Goal: Task Accomplishment & Management: Use online tool/utility

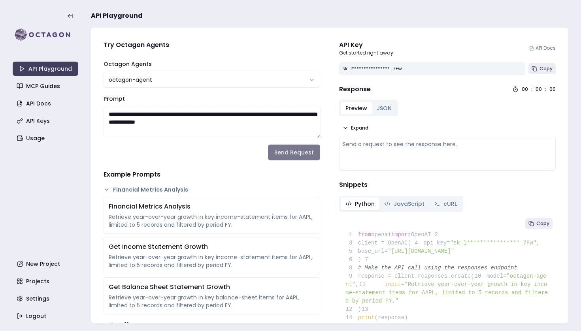
click at [291, 151] on button "Send Request" at bounding box center [294, 153] width 52 height 16
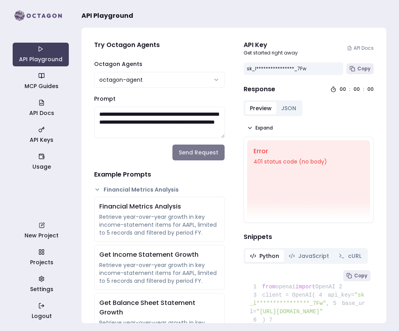
click at [200, 153] on button "Send Request" at bounding box center [198, 153] width 52 height 16
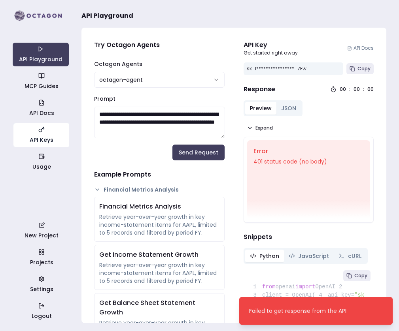
click at [49, 138] on link "API Keys" at bounding box center [41, 135] width 56 height 24
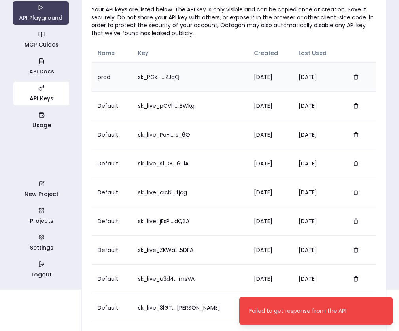
scroll to position [71, 0]
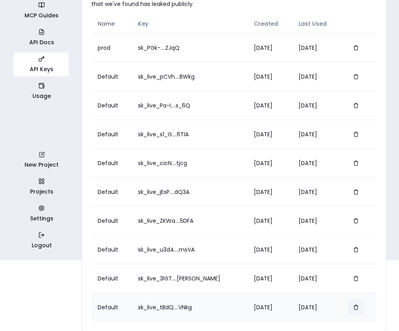
click at [354, 306] on icon "button" at bounding box center [356, 308] width 6 height 6
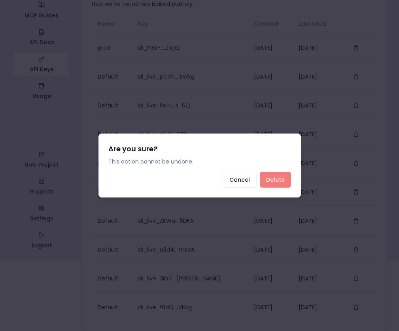
click at [278, 174] on button "Delete" at bounding box center [275, 180] width 31 height 16
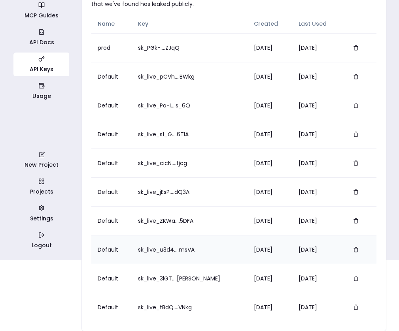
scroll to position [42, 0]
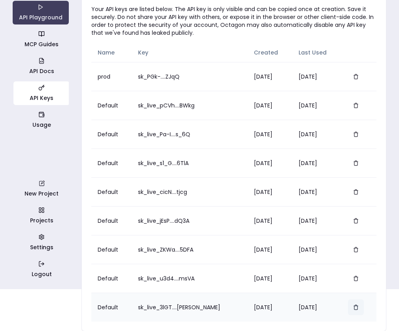
click at [354, 308] on icon "button" at bounding box center [356, 308] width 6 height 6
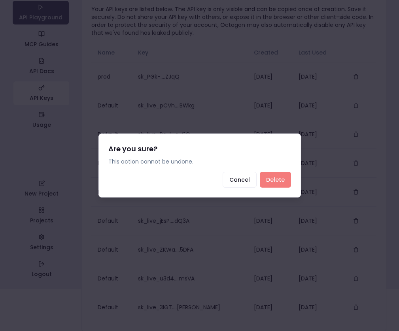
click at [285, 183] on button "Delete" at bounding box center [275, 180] width 31 height 16
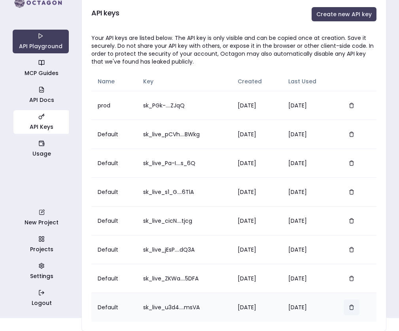
click at [354, 309] on icon "button" at bounding box center [352, 308] width 6 height 6
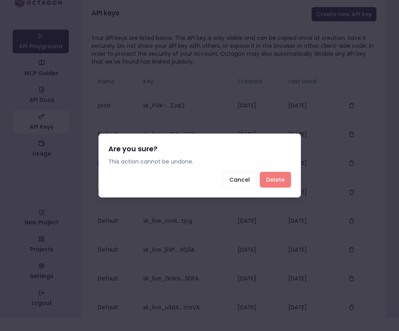
click at [278, 184] on button "Delete" at bounding box center [275, 180] width 31 height 16
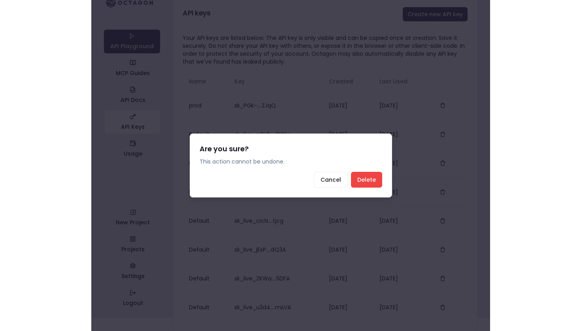
scroll to position [0, 0]
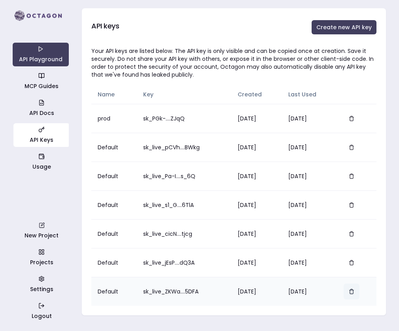
click at [354, 293] on icon "button" at bounding box center [352, 292] width 6 height 6
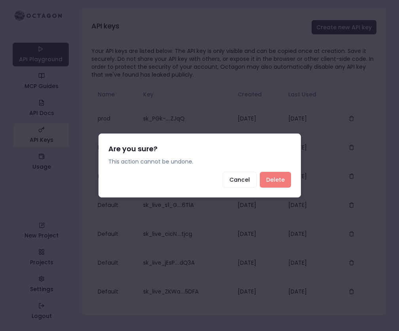
click at [279, 179] on button "Delete" at bounding box center [275, 180] width 31 height 16
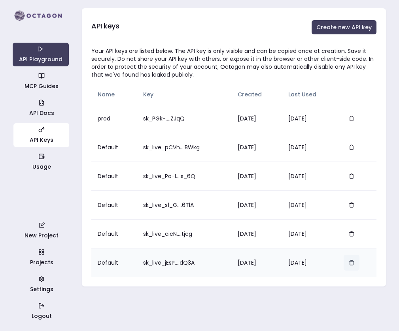
click at [357, 262] on button "button" at bounding box center [352, 263] width 16 height 16
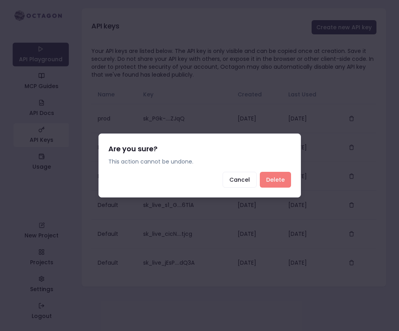
click at [278, 183] on button "Delete" at bounding box center [275, 180] width 31 height 16
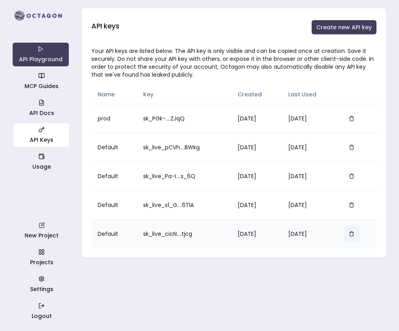
click at [355, 237] on button "button" at bounding box center [352, 234] width 16 height 16
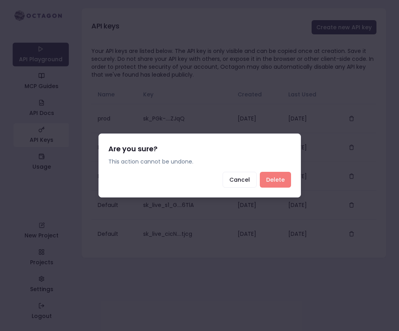
click at [272, 181] on button "Delete" at bounding box center [275, 180] width 31 height 16
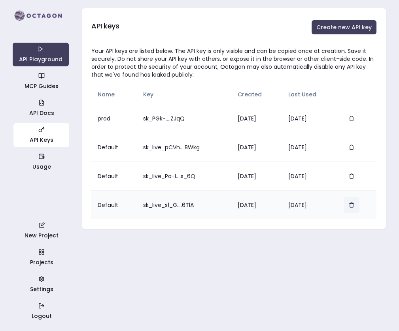
click at [354, 207] on icon "button" at bounding box center [352, 205] width 6 height 6
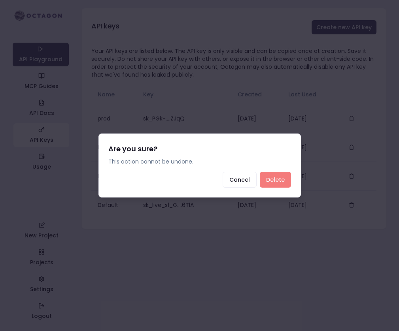
click at [285, 181] on button "Delete" at bounding box center [275, 180] width 31 height 16
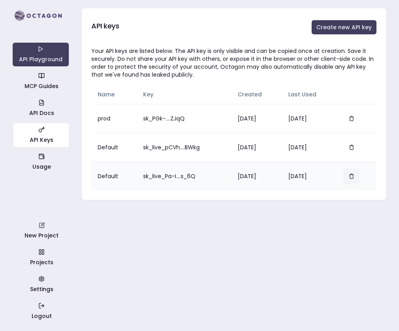
click at [354, 177] on icon "button" at bounding box center [352, 177] width 6 height 6
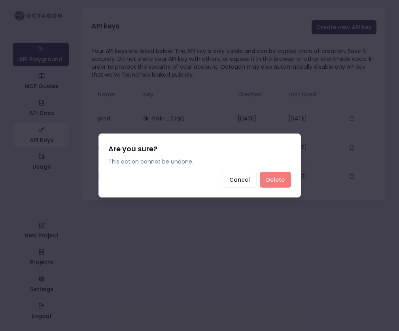
click at [280, 180] on button "Delete" at bounding box center [275, 180] width 31 height 16
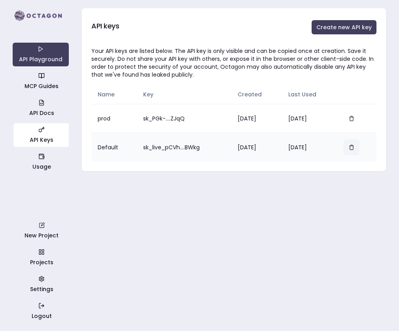
click at [354, 146] on icon "button" at bounding box center [352, 148] width 6 height 6
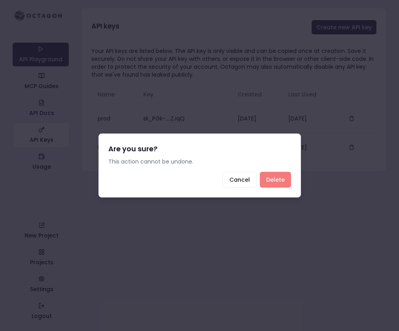
click at [281, 182] on button "Delete" at bounding box center [275, 180] width 31 height 16
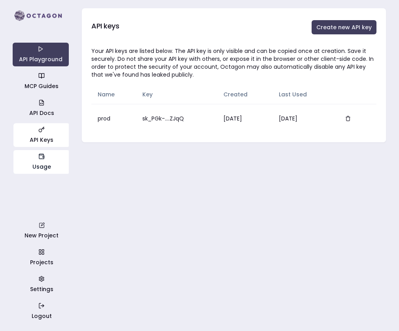
click at [43, 159] on icon "button" at bounding box center [41, 157] width 5 height 4
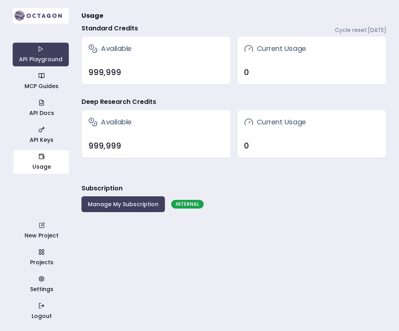
click at [51, 13] on img at bounding box center [41, 16] width 56 height 16
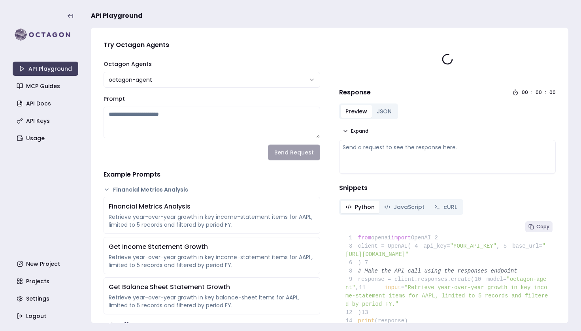
type textarea "**********"
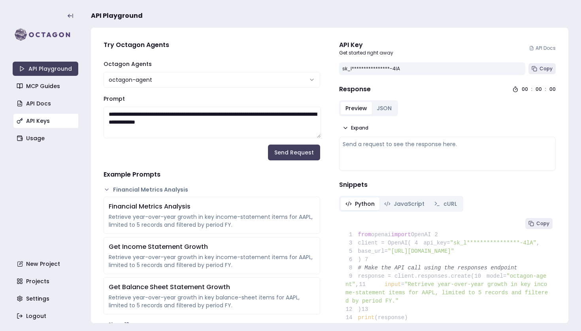
click at [47, 127] on link "API Keys" at bounding box center [46, 121] width 66 height 14
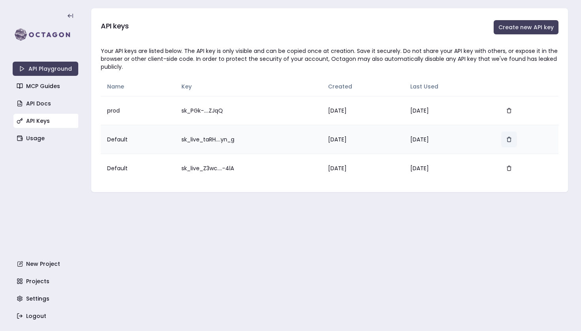
click at [514, 143] on button "button" at bounding box center [509, 140] width 16 height 16
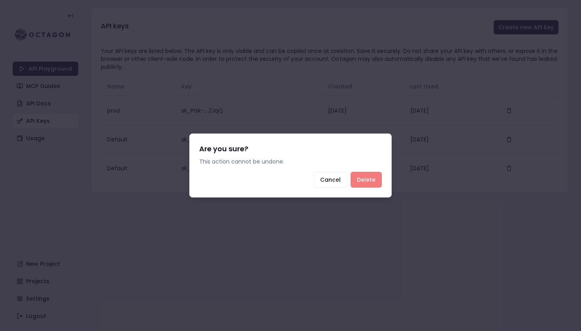
click at [366, 178] on button "Delete" at bounding box center [366, 180] width 31 height 16
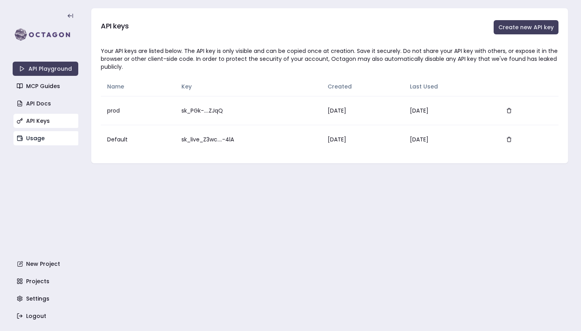
click at [58, 137] on link "Usage" at bounding box center [46, 138] width 66 height 14
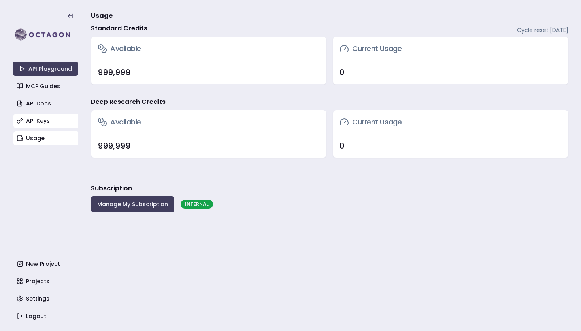
click at [53, 120] on link "API Keys" at bounding box center [46, 121] width 66 height 14
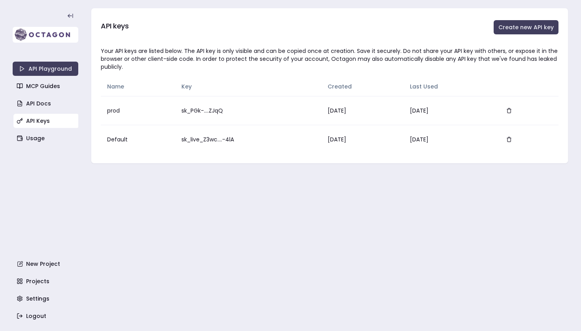
click at [53, 36] on img at bounding box center [46, 35] width 66 height 16
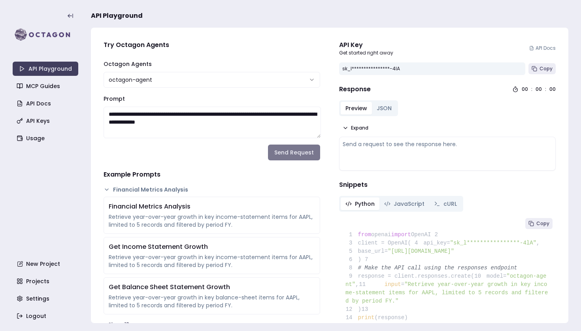
click at [293, 153] on button "Send Request" at bounding box center [294, 153] width 52 height 16
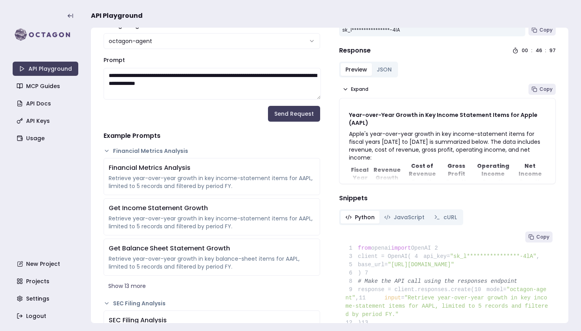
scroll to position [45, 0]
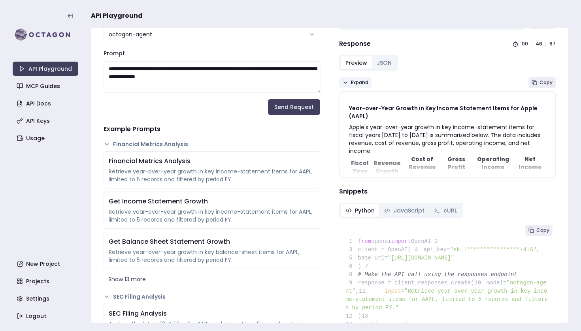
click at [357, 79] on span "Expand" at bounding box center [359, 82] width 17 height 6
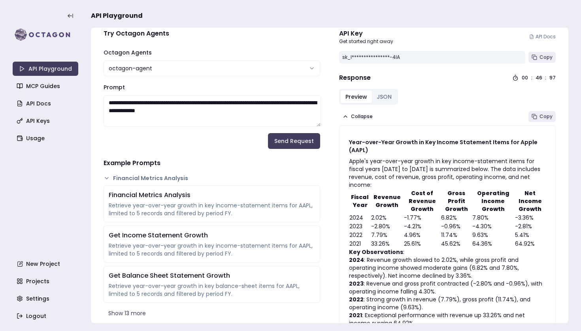
scroll to position [0, 0]
